Goal: Task Accomplishment & Management: Complete application form

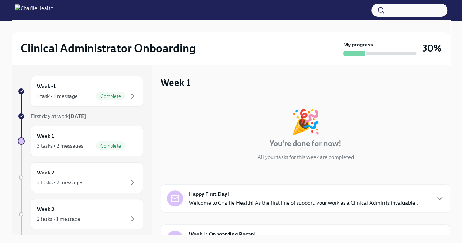
drag, startPoint x: 444, startPoint y: 90, endPoint x: 444, endPoint y: 101, distance: 11.3
click at [444, 101] on div "Week 1 🎉 You're done for now! All your tasks for this week are completed Happy …" at bounding box center [305, 149] width 289 height 170
click at [74, 183] on div "3 tasks • 2 messages" at bounding box center [60, 181] width 46 height 7
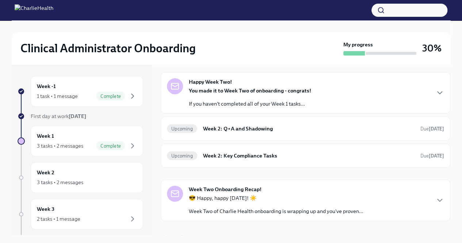
scroll to position [34, 0]
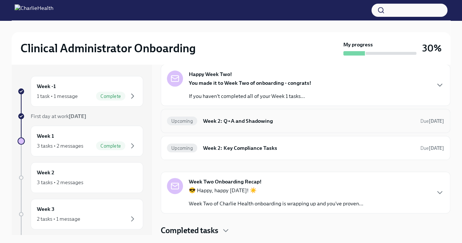
click at [313, 128] on div "Upcoming Week 2: Q+A and Shadowing Due [DATE]" at bounding box center [305, 121] width 289 height 24
click at [432, 93] on div "Happy Week Two! You made it to Week Two of onboarding - congrats! If you haven'…" at bounding box center [305, 84] width 277 height 29
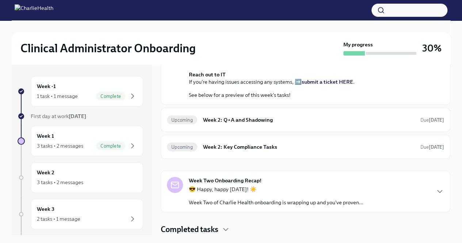
scroll to position [323, 0]
click at [229, 124] on div "Upcoming Week 2: Q+A and Shadowing Due [DATE]" at bounding box center [305, 120] width 277 height 12
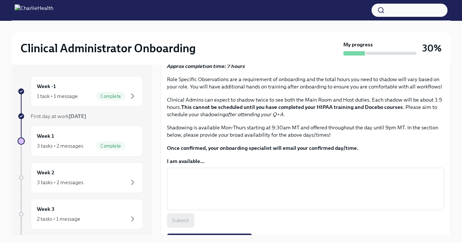
scroll to position [266, 0]
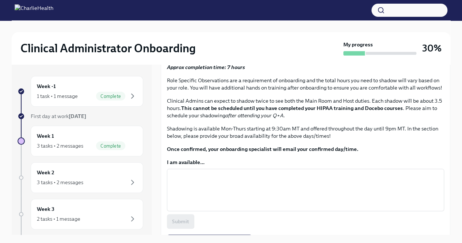
click at [206, 37] on button "I have attended my Q+A!" at bounding box center [202, 29] width 70 height 15
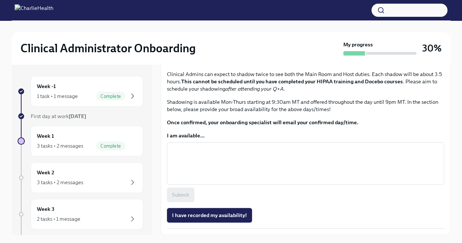
scroll to position [439, 0]
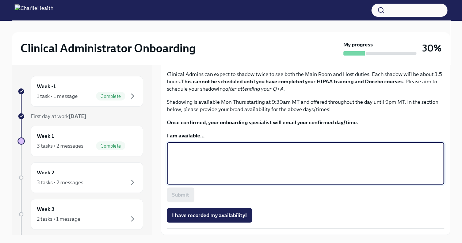
click at [267, 175] on textarea "I am available..." at bounding box center [305, 163] width 268 height 35
click at [218, 168] on textarea "[DATE]- [DATE] #:30pm-" at bounding box center [305, 163] width 268 height 35
click at [243, 172] on textarea "[DATE]- [DATE] 3:30pm-" at bounding box center [305, 163] width 268 height 35
type textarea "[DATE]- [DATE] 3:30pm- 9:00pm MT"
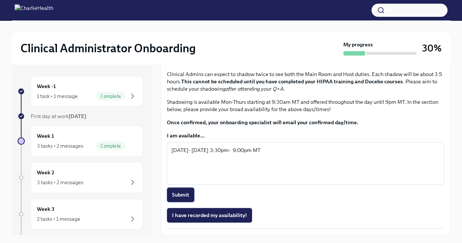
click at [187, 192] on span "Submit" at bounding box center [180, 194] width 17 height 7
click at [239, 216] on span "I have recorded my availability!" at bounding box center [209, 214] width 75 height 7
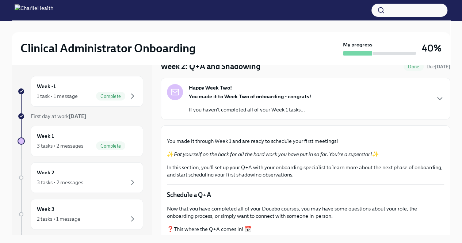
scroll to position [0, 0]
